Goal: Information Seeking & Learning: Learn about a topic

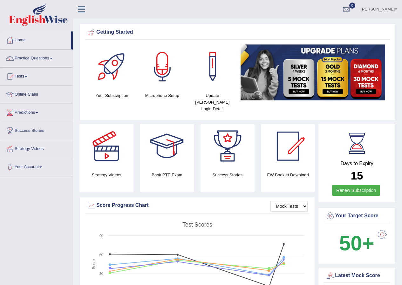
click at [16, 42] on link "Home" at bounding box center [35, 39] width 71 height 16
click at [32, 77] on link "Tests" at bounding box center [36, 76] width 73 height 16
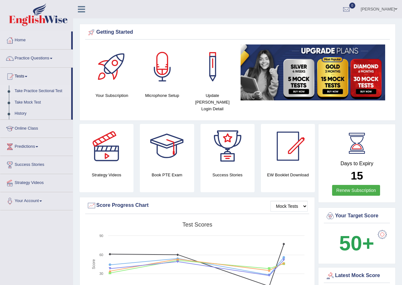
click at [36, 92] on link "Take Practice Sectional Test" at bounding box center [41, 91] width 59 height 11
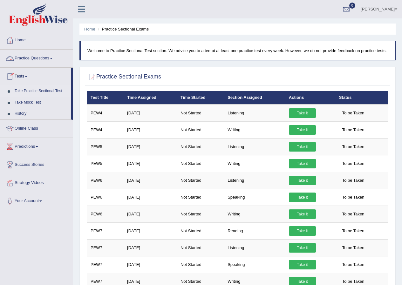
click at [53, 59] on link "Practice Questions" at bounding box center [36, 58] width 73 height 16
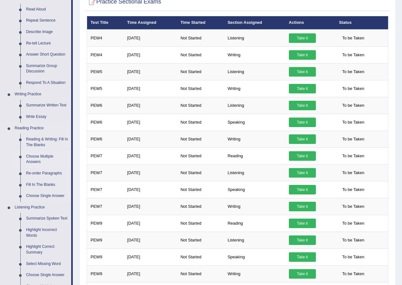
scroll to position [95, 0]
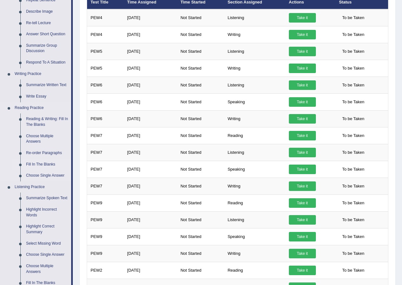
click at [49, 165] on link "Fill In The Blanks" at bounding box center [47, 164] width 48 height 11
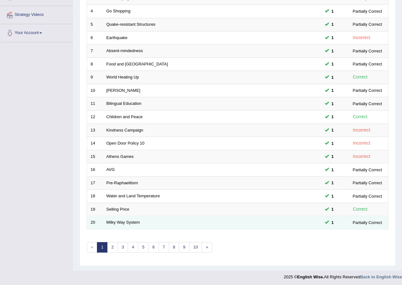
scroll to position [136, 0]
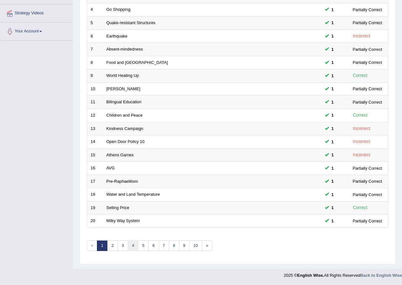
click at [133, 251] on link "4" at bounding box center [133, 246] width 10 height 10
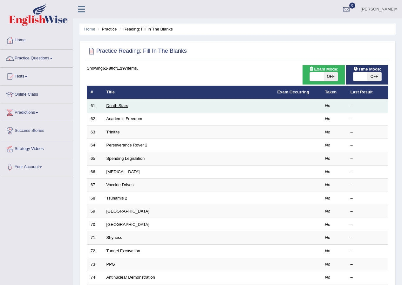
click at [121, 108] on link "Death Stars" at bounding box center [118, 105] width 22 height 5
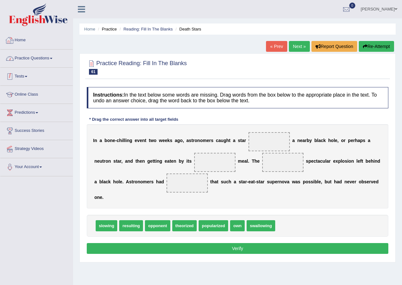
click at [18, 39] on link "Home" at bounding box center [36, 39] width 73 height 16
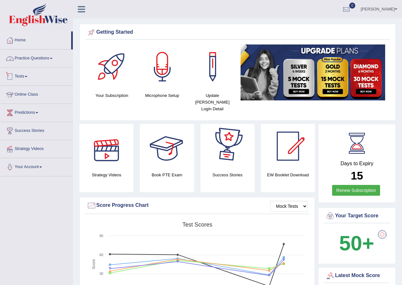
click at [55, 59] on link "Practice Questions" at bounding box center [36, 58] width 73 height 16
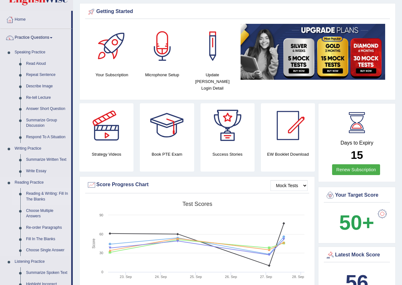
scroll to position [32, 0]
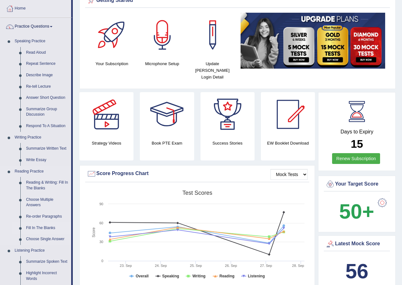
click at [48, 228] on link "Fill In The Blanks" at bounding box center [47, 228] width 48 height 11
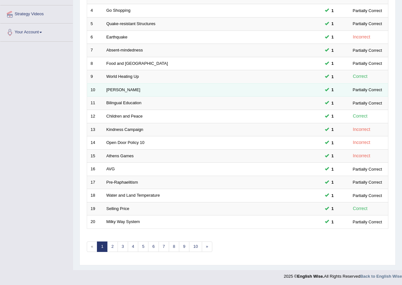
scroll to position [136, 0]
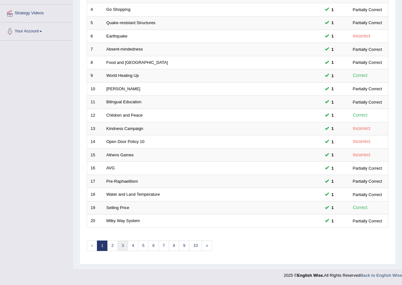
click at [123, 247] on link "3" at bounding box center [123, 246] width 10 height 10
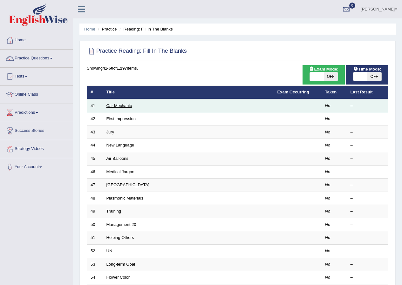
click at [129, 106] on link "Car Mechanic" at bounding box center [119, 105] width 25 height 5
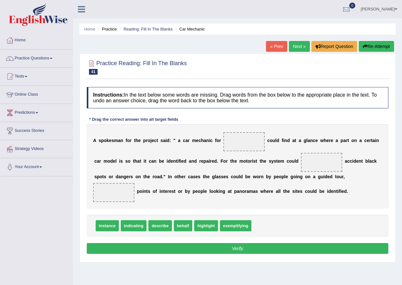
scroll to position [32, 0]
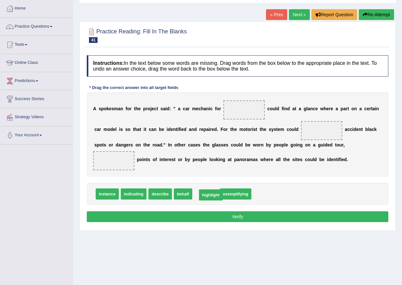
drag, startPoint x: 200, startPoint y: 192, endPoint x: 205, endPoint y: 193, distance: 4.9
drag, startPoint x: 133, startPoint y: 194, endPoint x: 239, endPoint y: 112, distance: 134.4
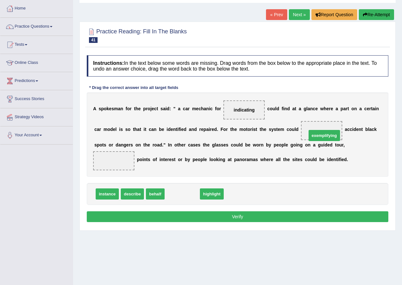
drag, startPoint x: 178, startPoint y: 193, endPoint x: 320, endPoint y: 134, distance: 153.7
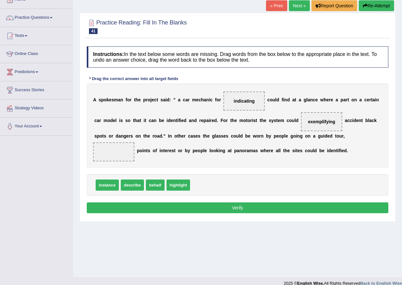
scroll to position [49, 0]
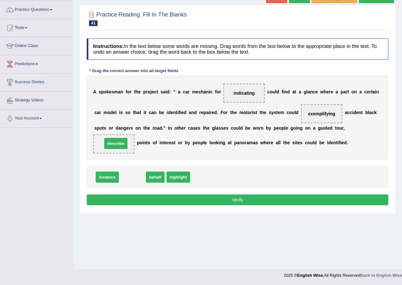
drag, startPoint x: 135, startPoint y: 179, endPoint x: 118, endPoint y: 146, distance: 37.5
click at [249, 202] on button "Verify" at bounding box center [238, 200] width 302 height 11
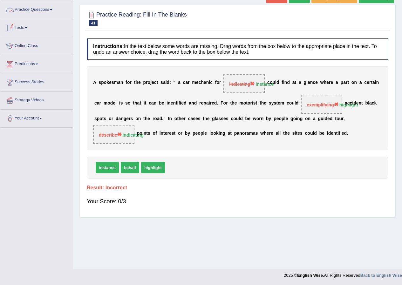
click at [48, 9] on link "Practice Questions" at bounding box center [36, 9] width 73 height 16
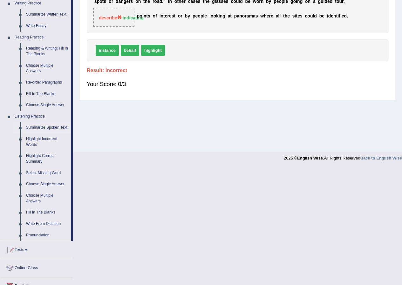
scroll to position [176, 0]
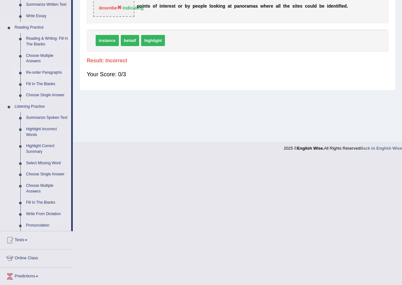
click at [41, 72] on link "Re-order Paragraphs" at bounding box center [47, 72] width 48 height 11
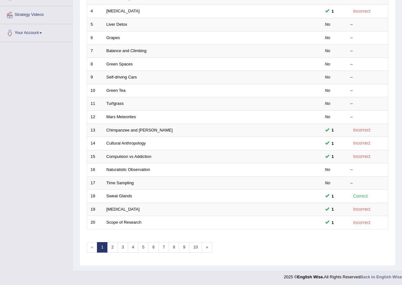
scroll to position [136, 0]
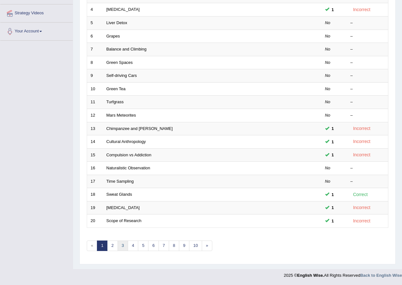
click at [122, 248] on link "3" at bounding box center [123, 246] width 10 height 10
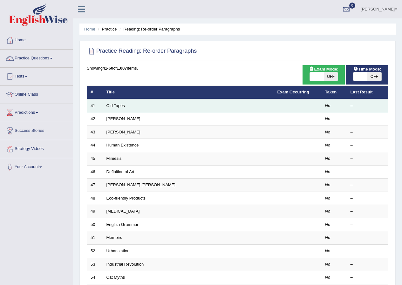
click at [160, 102] on td "Old Tapes" at bounding box center [188, 105] width 171 height 13
click at [124, 103] on link "Old Tapes" at bounding box center [116, 105] width 18 height 5
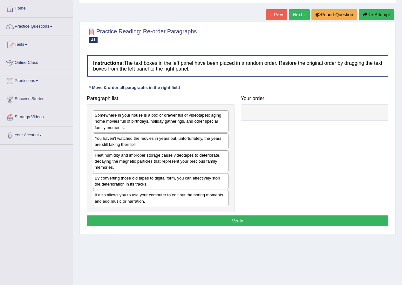
scroll to position [49, 0]
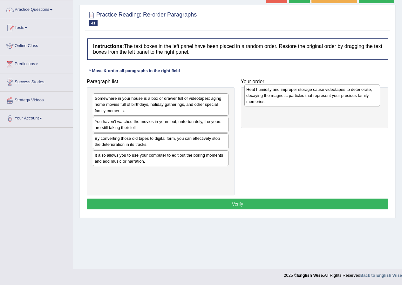
drag, startPoint x: 128, startPoint y: 144, endPoint x: 280, endPoint y: 95, distance: 159.4
click at [280, 95] on div "Heat humidity and improper storage cause videotapes to deteriorate, decaying th…" at bounding box center [313, 96] width 136 height 22
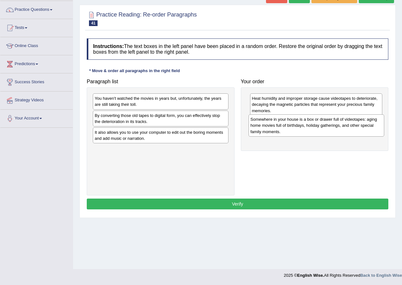
drag, startPoint x: 192, startPoint y: 100, endPoint x: 348, endPoint y: 121, distance: 157.2
click at [348, 121] on div "Somewhere in your house is a box or drawer full of videotapes: aging home movie…" at bounding box center [317, 125] width 136 height 22
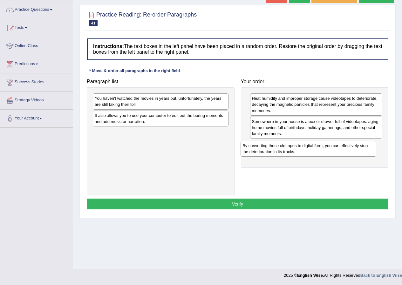
drag, startPoint x: 185, startPoint y: 120, endPoint x: 333, endPoint y: 150, distance: 150.9
click at [333, 150] on div "By converting those old tapes to digital form, you can effectively stop the det…" at bounding box center [309, 149] width 136 height 16
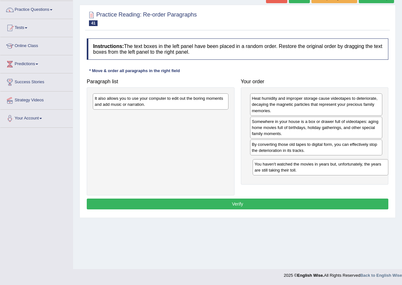
drag, startPoint x: 179, startPoint y: 105, endPoint x: 339, endPoint y: 170, distance: 173.0
click at [339, 170] on div "You haven't watched the movies in years but, unfortunately, the years are still…" at bounding box center [321, 167] width 136 height 16
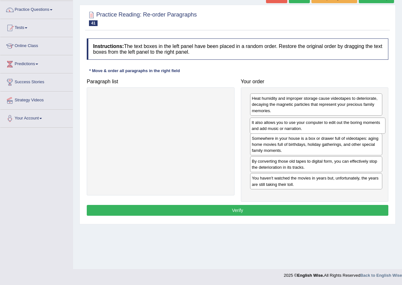
drag, startPoint x: 172, startPoint y: 103, endPoint x: 329, endPoint y: 127, distance: 158.9
click at [329, 127] on div "It also allows you to use your computer to edit out the boring moments and add …" at bounding box center [318, 126] width 136 height 16
drag, startPoint x: 305, startPoint y: 180, endPoint x: 306, endPoint y: 161, distance: 18.5
click at [306, 161] on div "You haven't watched the movies in years but, unfortunately, the years are still…" at bounding box center [317, 163] width 133 height 16
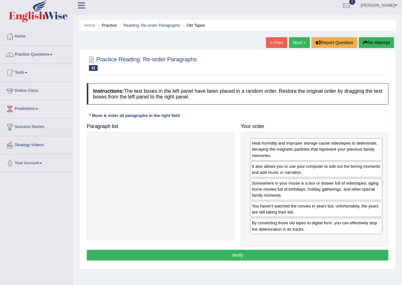
scroll to position [0, 0]
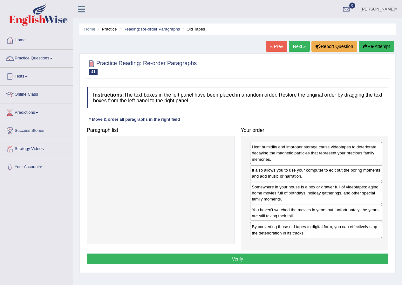
click at [52, 59] on span at bounding box center [51, 58] width 3 height 1
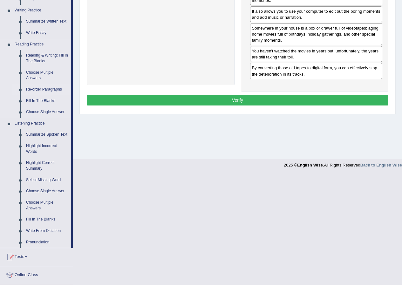
scroll to position [191, 0]
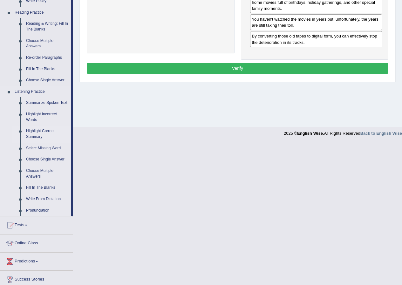
click at [39, 134] on link "Highlight Correct Summary" at bounding box center [47, 134] width 48 height 17
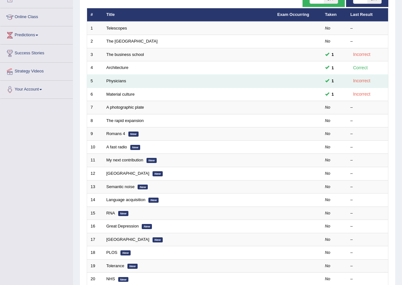
scroll to position [95, 0]
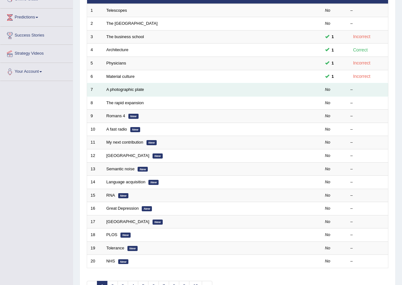
click at [144, 89] on td "A photographic plate" at bounding box center [188, 89] width 171 height 13
click at [141, 91] on link "A photographic plate" at bounding box center [126, 89] width 38 height 5
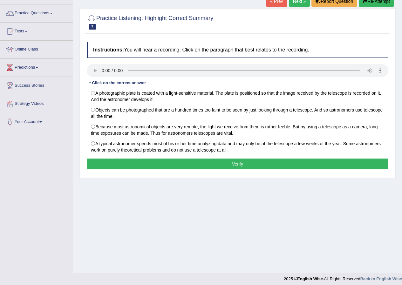
scroll to position [49, 0]
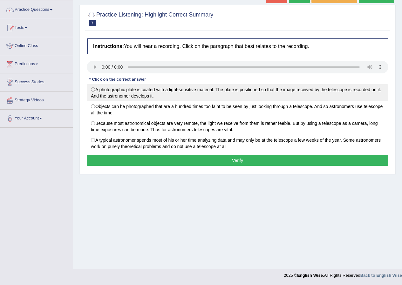
click at [142, 93] on label "A photographic plate is coated with a light-sensitive material. The plate is po…" at bounding box center [238, 92] width 302 height 17
radio input "true"
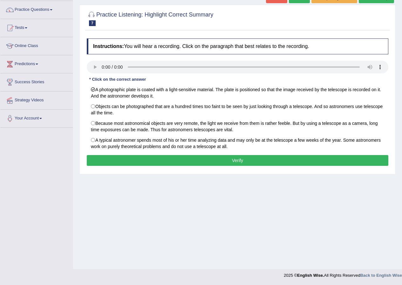
click at [212, 165] on button "Verify" at bounding box center [238, 160] width 302 height 11
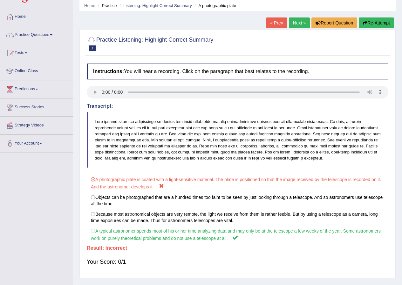
scroll to position [0, 0]
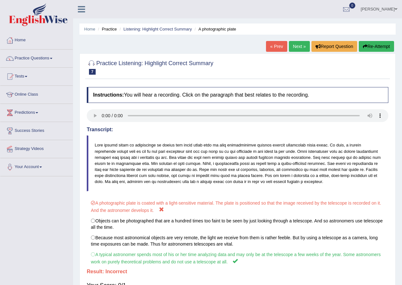
click at [291, 46] on link "Next »" at bounding box center [299, 46] width 21 height 11
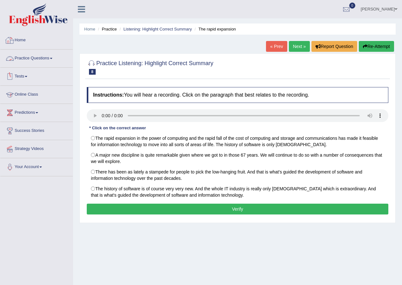
click at [20, 42] on link "Home" at bounding box center [36, 39] width 73 height 16
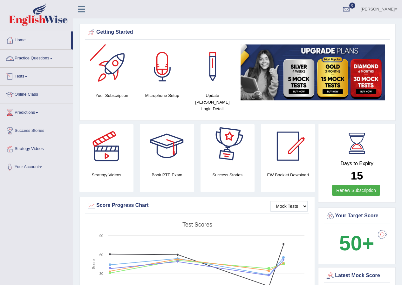
click at [51, 59] on link "Practice Questions" at bounding box center [36, 58] width 73 height 16
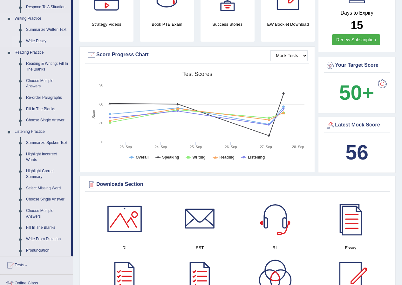
scroll to position [159, 0]
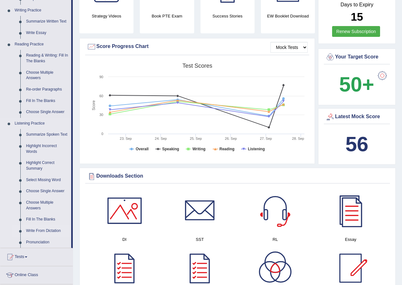
click at [52, 230] on link "Write From Dictation" at bounding box center [47, 230] width 48 height 11
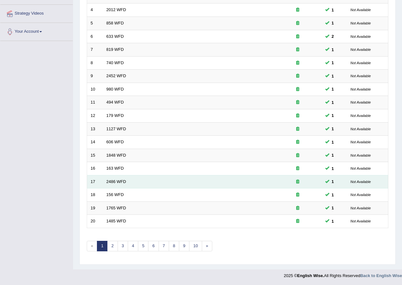
scroll to position [136, 0]
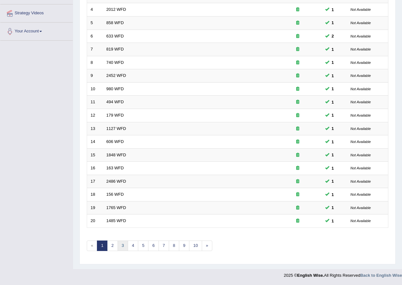
click at [122, 248] on link "3" at bounding box center [123, 246] width 10 height 10
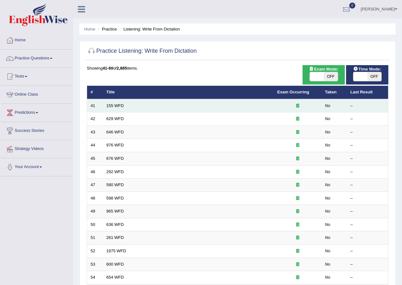
click at [127, 107] on td "155 WFD" at bounding box center [188, 105] width 171 height 13
click at [120, 106] on link "155 WFD" at bounding box center [115, 105] width 17 height 5
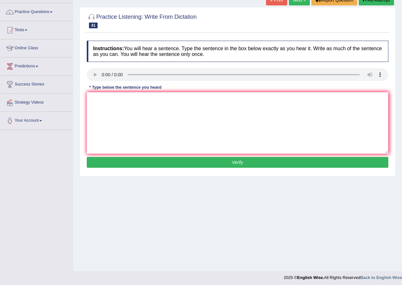
scroll to position [49, 0]
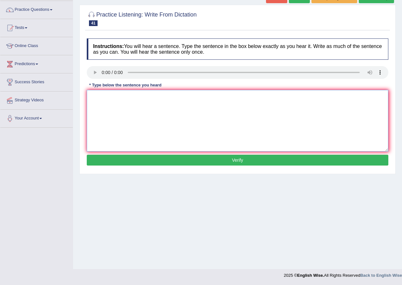
click at [154, 130] on textarea at bounding box center [238, 121] width 302 height 62
click at [110, 104] on textarea at bounding box center [238, 121] width 302 height 62
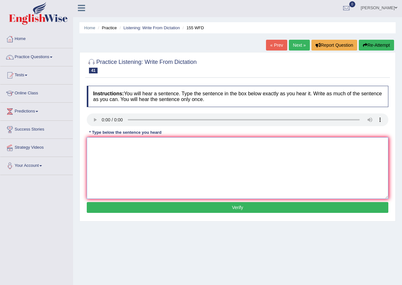
scroll to position [0, 0]
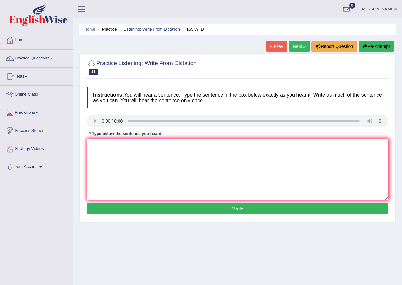
click at [22, 39] on link "Home" at bounding box center [36, 39] width 73 height 16
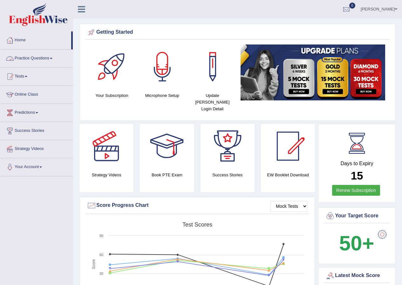
click at [52, 58] on span at bounding box center [51, 58] width 3 height 1
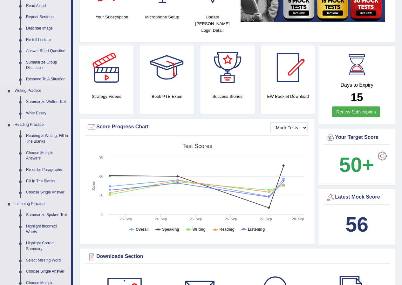
scroll to position [95, 0]
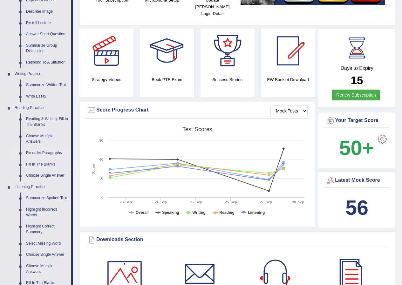
click at [53, 152] on link "Re-order Paragraphs" at bounding box center [47, 153] width 48 height 11
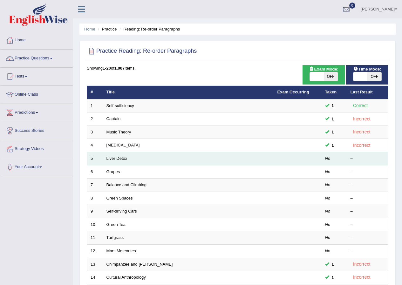
click at [133, 160] on td "Liver Detox" at bounding box center [188, 158] width 171 height 13
click at [126, 158] on link "Liver Detox" at bounding box center [117, 158] width 21 height 5
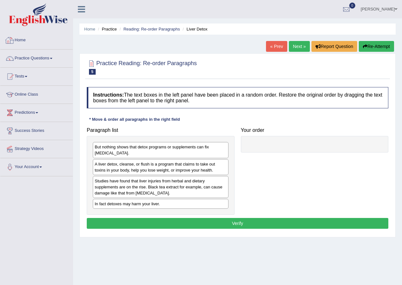
click at [12, 38] on div at bounding box center [10, 41] width 10 height 10
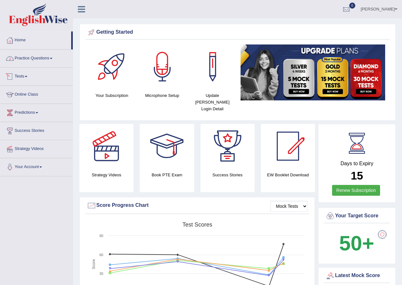
click at [56, 60] on link "Practice Questions" at bounding box center [36, 58] width 73 height 16
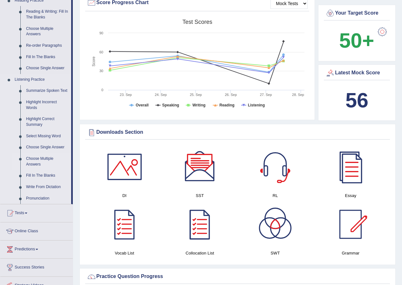
scroll to position [223, 0]
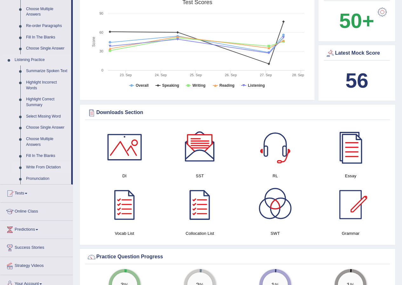
click at [46, 168] on link "Write From Dictation" at bounding box center [47, 167] width 48 height 11
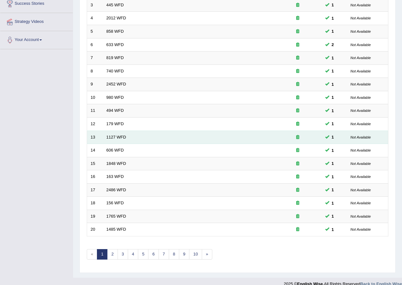
scroll to position [136, 0]
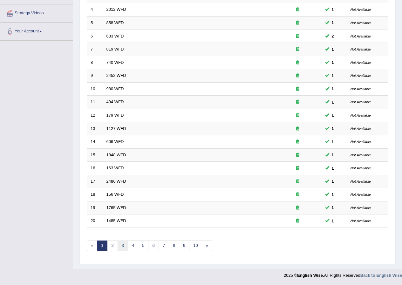
click at [124, 250] on link "3" at bounding box center [123, 246] width 10 height 10
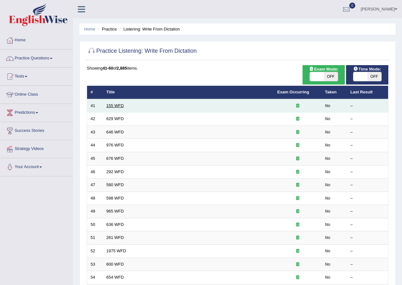
click at [117, 106] on link "155 WFD" at bounding box center [115, 105] width 17 height 5
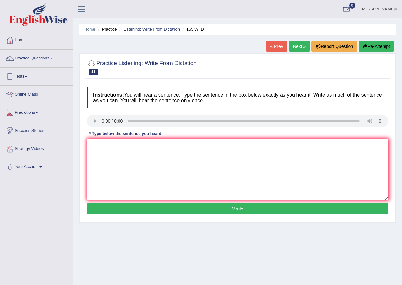
click at [117, 149] on textarea at bounding box center [238, 170] width 302 height 62
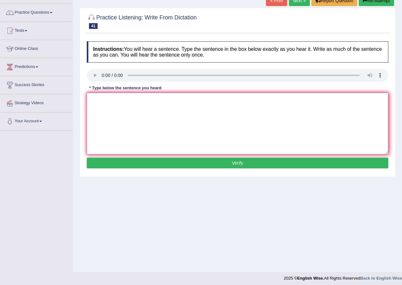
scroll to position [49, 0]
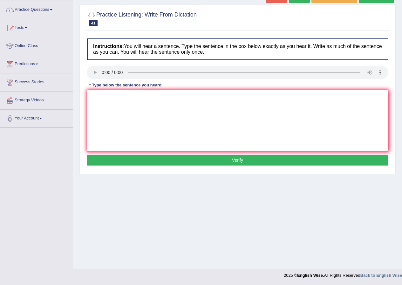
drag, startPoint x: 228, startPoint y: 114, endPoint x: 244, endPoint y: 114, distance: 16.2
click at [244, 114] on textarea at bounding box center [238, 121] width 302 height 62
drag, startPoint x: 244, startPoint y: 114, endPoint x: 256, endPoint y: 114, distance: 11.8
click at [256, 114] on textarea at bounding box center [238, 121] width 302 height 62
drag, startPoint x: 216, startPoint y: 115, endPoint x: 233, endPoint y: 115, distance: 17.5
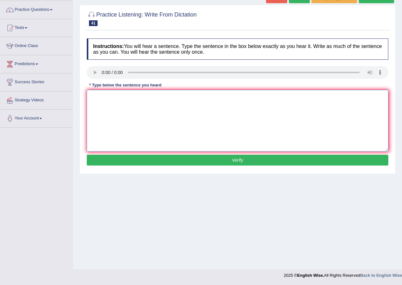
click at [233, 115] on textarea at bounding box center [238, 121] width 302 height 62
drag, startPoint x: 209, startPoint y: 117, endPoint x: 222, endPoint y: 117, distance: 13.7
click at [222, 117] on textarea at bounding box center [238, 121] width 302 height 62
drag, startPoint x: 173, startPoint y: 120, endPoint x: 179, endPoint y: 121, distance: 6.7
click at [179, 121] on textarea at bounding box center [238, 121] width 302 height 62
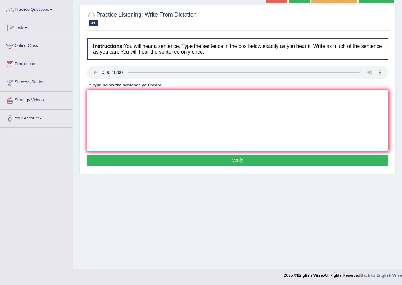
drag, startPoint x: 185, startPoint y: 122, endPoint x: 194, endPoint y: 123, distance: 9.6
click at [194, 123] on textarea at bounding box center [238, 121] width 302 height 62
click at [197, 123] on textarea at bounding box center [238, 121] width 302 height 62
drag, startPoint x: 183, startPoint y: 112, endPoint x: 193, endPoint y: 114, distance: 10.1
click at [193, 114] on textarea at bounding box center [238, 121] width 302 height 62
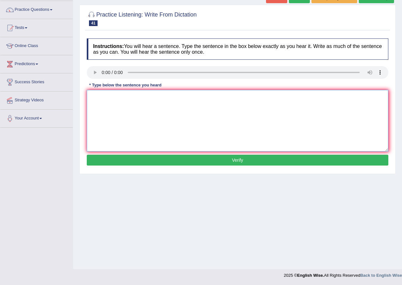
drag, startPoint x: 194, startPoint y: 114, endPoint x: 197, endPoint y: 114, distance: 3.8
click at [197, 114] on textarea at bounding box center [238, 121] width 302 height 62
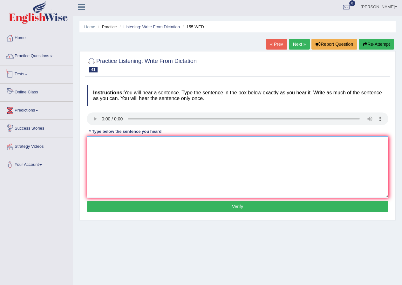
scroll to position [0, 0]
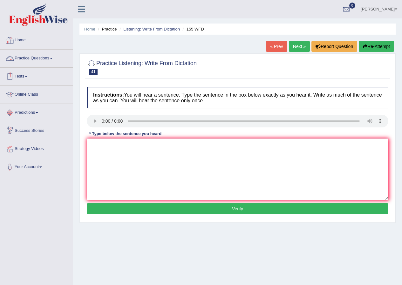
click at [26, 40] on link "Home" at bounding box center [36, 39] width 73 height 16
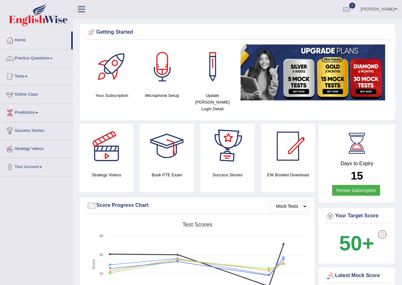
click at [397, 10] on span at bounding box center [396, 9] width 3 height 4
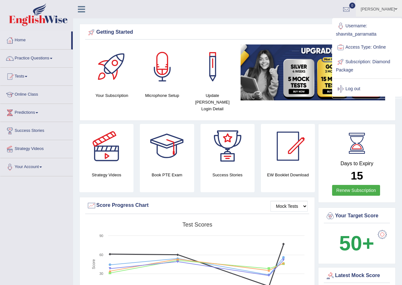
click at [349, 89] on link "Log out" at bounding box center [367, 89] width 69 height 15
